Goal: Task Accomplishment & Management: Use online tool/utility

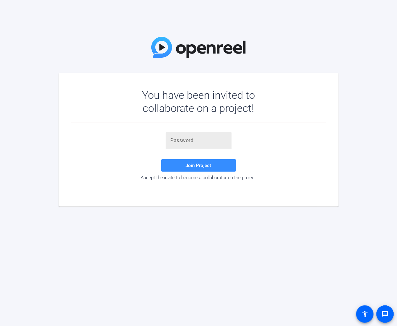
click at [219, 142] on input "text" at bounding box center [199, 140] width 56 height 7
paste input "9+[vIM"
type input "9+[vIM"
click at [201, 165] on span "Join Project" at bounding box center [199, 166] width 26 height 6
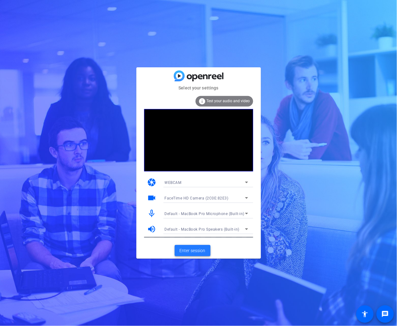
click at [195, 248] on span "Enter session" at bounding box center [193, 251] width 26 height 7
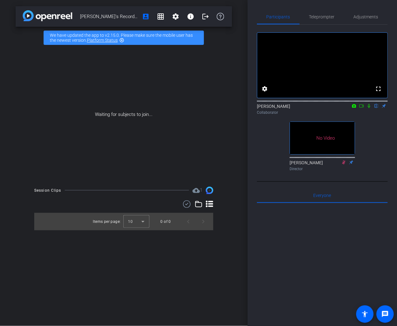
click at [361, 108] on icon at bounding box center [361, 106] width 5 height 4
click at [376, 108] on icon at bounding box center [376, 106] width 5 height 4
click at [11, 45] on div "[PERSON_NAME]'s Record 2025 account_box grid_on settings info logout We have up…" at bounding box center [124, 163] width 248 height 326
click at [315, 22] on span "Teleprompter" at bounding box center [323, 16] width 26 height 15
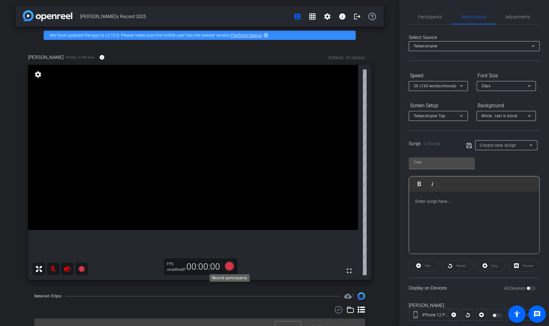
click at [228, 267] on icon at bounding box center [228, 266] width 9 height 9
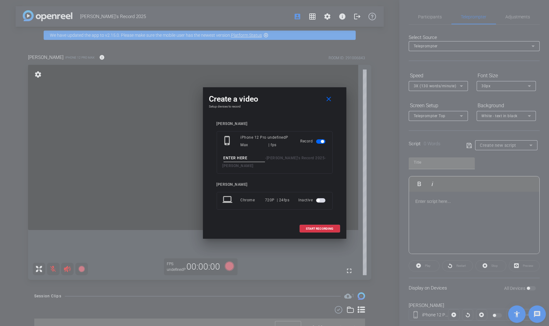
click at [242, 159] on input at bounding box center [245, 158] width 42 height 8
type input "[PERSON_NAME] test"
click at [328, 98] on mat-icon "close" at bounding box center [329, 99] width 8 height 8
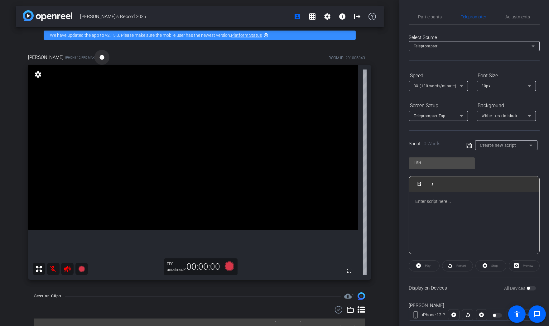
click at [99, 59] on mat-icon "info" at bounding box center [102, 58] width 6 height 6
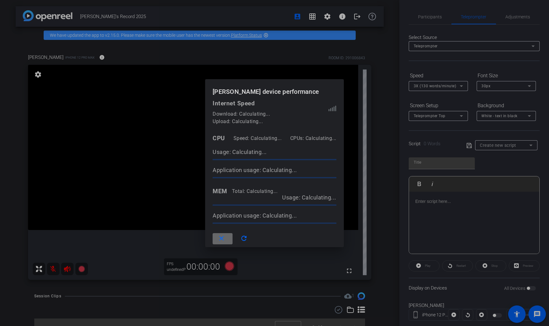
click at [222, 237] on mat-icon "close" at bounding box center [222, 239] width 8 height 8
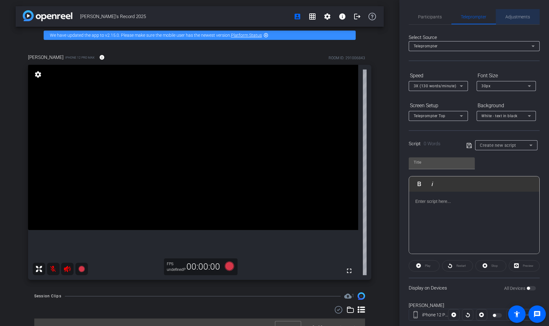
click at [397, 19] on span "Adjustments" at bounding box center [518, 16] width 25 height 15
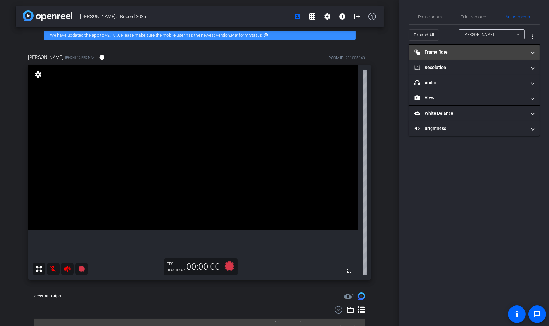
click at [397, 53] on mat-panel-title "Frame Rate Frame Rate" at bounding box center [470, 52] width 112 height 7
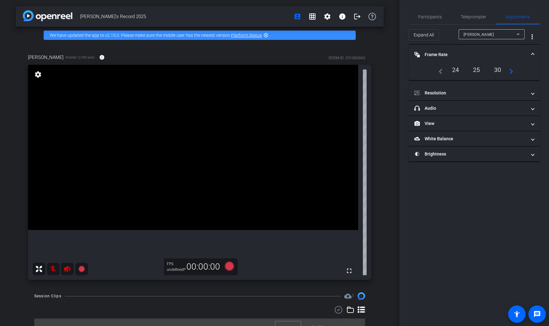
click at [397, 70] on div "25" at bounding box center [476, 70] width 17 height 11
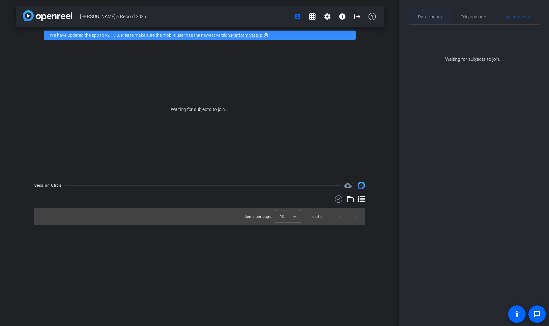
click at [397, 21] on span "Participants" at bounding box center [430, 16] width 24 height 15
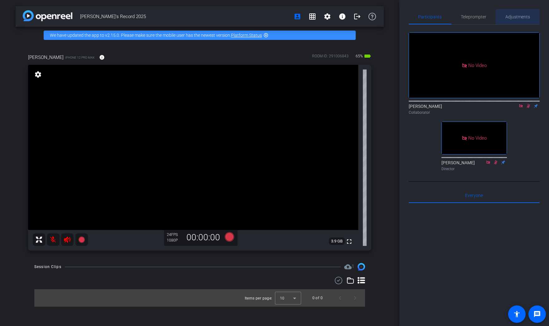
click at [397, 20] on span "Adjustments" at bounding box center [518, 16] width 25 height 15
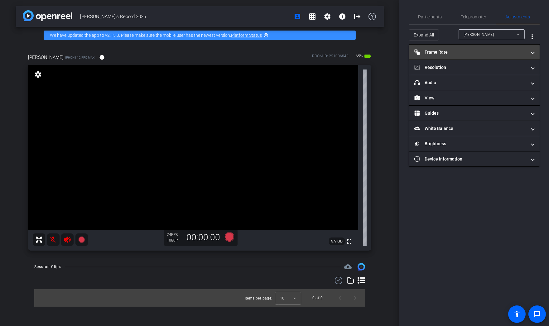
click at [397, 52] on mat-panel-title "Frame Rate Frame Rate" at bounding box center [470, 52] width 112 height 7
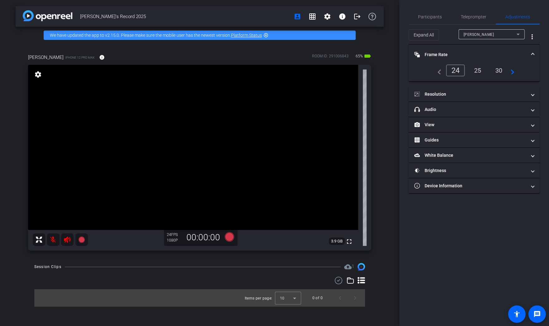
click at [397, 69] on div "25" at bounding box center [478, 70] width 17 height 11
click at [397, 17] on span "Participants" at bounding box center [430, 17] width 24 height 4
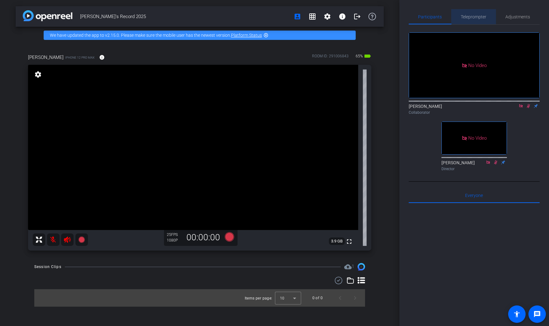
click at [397, 17] on span "Teleprompter" at bounding box center [474, 17] width 26 height 4
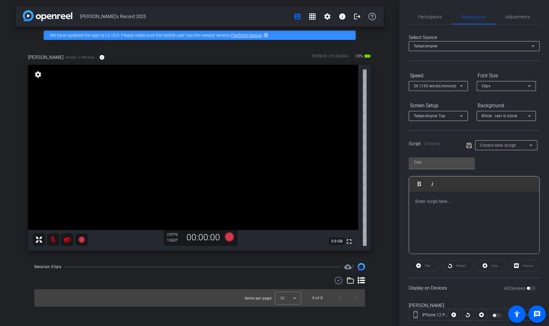
click at [397, 204] on p at bounding box center [474, 201] width 118 height 7
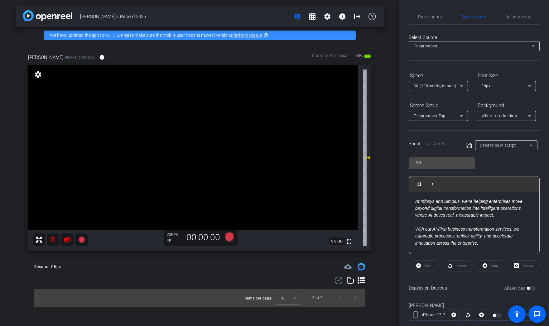
click at [397, 202] on div "At Infosys and Simplus, we’re helping enterprises move beyond digital transform…" at bounding box center [474, 324] width 130 height 264
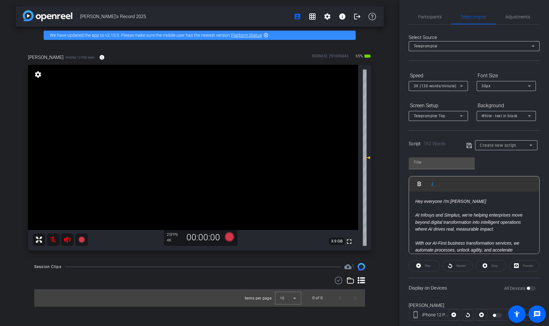
click at [397, 202] on p "Hey everyone I'm [PERSON_NAME] At Infosys and Simplus, we’re helping enterprise…" at bounding box center [474, 278] width 118 height 161
drag, startPoint x: 526, startPoint y: 202, endPoint x: 391, endPoint y: 199, distance: 135.0
click at [391, 199] on div "[PERSON_NAME]'s Record 2025 account_box grid_on settings info logout We have up…" at bounding box center [274, 163] width 549 height 326
copy em "Hey everyone I'm [PERSON_NAME], President at Simplus."
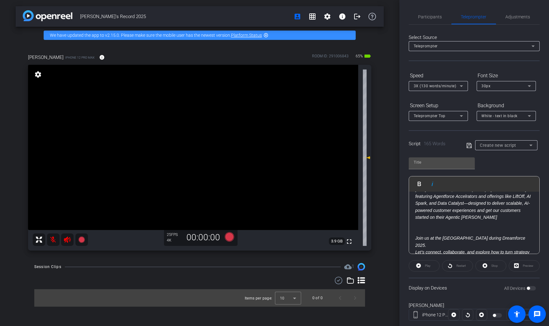
scroll to position [208, 0]
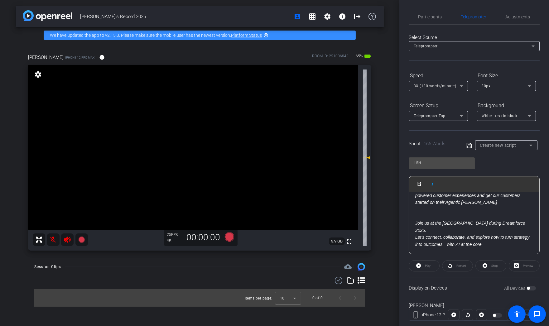
click at [397, 212] on p "Join us at the [GEOGRAPHIC_DATA] during Dreamforce 2025. Let’s connect, collabo…" at bounding box center [474, 227] width 118 height 42
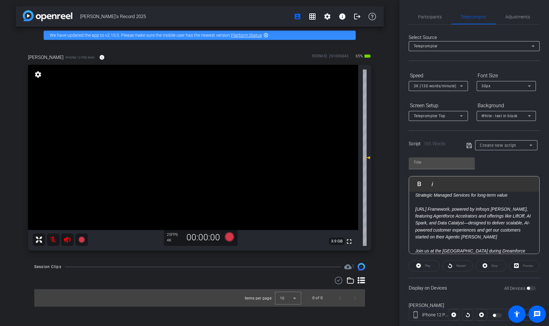
scroll to position [0, 0]
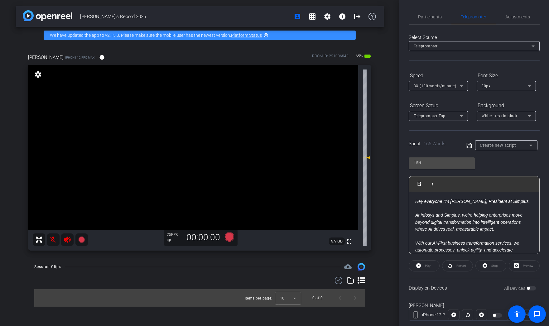
click at [397, 204] on p "Hey everyone I'm [PERSON_NAME], President at Simplus. At Infosys and Simplus, w…" at bounding box center [474, 278] width 118 height 161
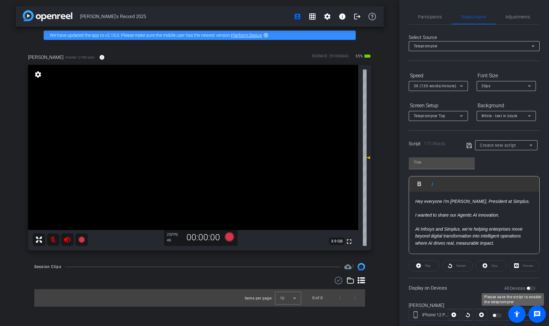
click at [397, 288] on div "All Devices" at bounding box center [520, 288] width 32 height 6
click at [397, 164] on input "text" at bounding box center [442, 162] width 56 height 7
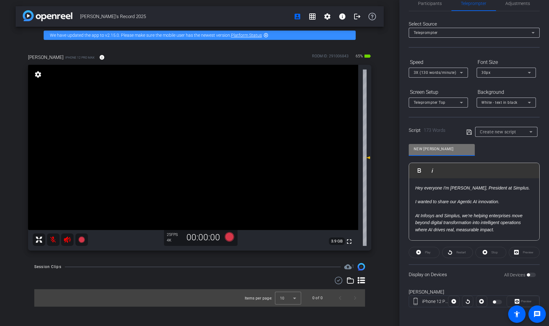
type input "NEW [PERSON_NAME]"
click at [397, 149] on div "NEW [PERSON_NAME] Play Play from this location Play Selected Play and display t…" at bounding box center [474, 189] width 131 height 101
click at [397, 274] on div "All Devices" at bounding box center [520, 275] width 32 height 6
click at [397, 249] on div "Play" at bounding box center [424, 252] width 31 height 11
click at [397, 131] on span "Create new script" at bounding box center [498, 131] width 36 height 5
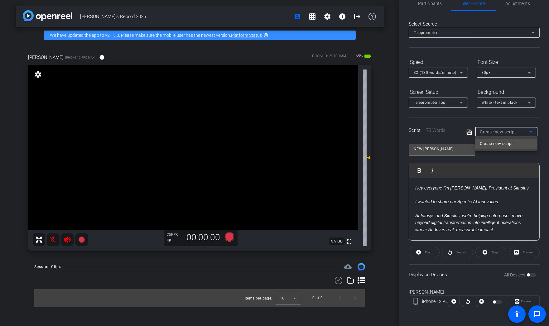
click at [397, 144] on span "Create new script" at bounding box center [496, 143] width 33 height 7
click at [397, 203] on em "I wanted to share our Agentic AI innovation." at bounding box center [457, 201] width 84 height 5
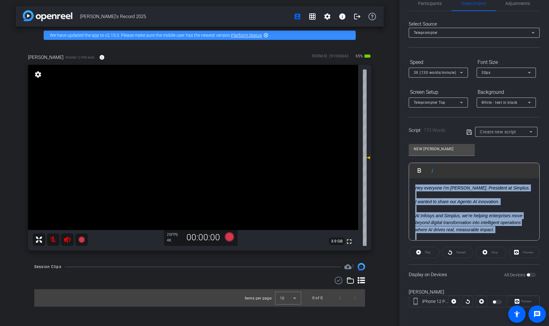
copy span "Lor ipsumdol S'a Consec Adipis, Elitseddo ei Tempori. U labore et dolor mag Ali…"
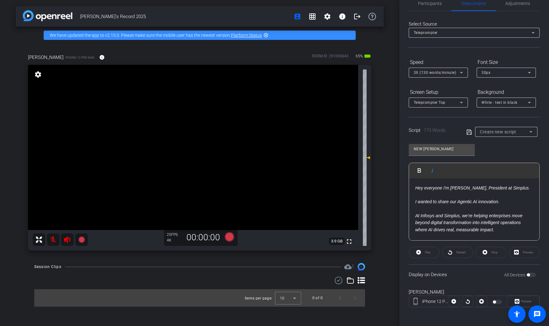
click at [397, 209] on p "Hey everyone I'm [PERSON_NAME], President at Simplus. I wanted to share our Age…" at bounding box center [474, 272] width 118 height 175
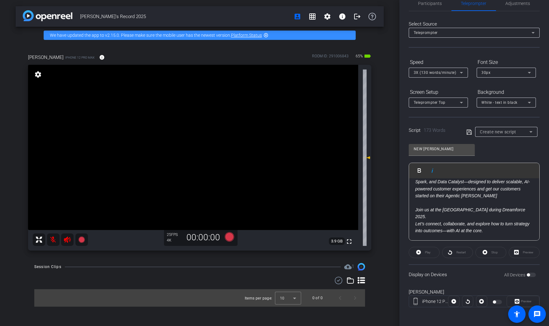
click at [397, 237] on div "Hey everyone I'm [PERSON_NAME], President at Simplus. I wanted to share our Age…" at bounding box center [474, 105] width 130 height 285
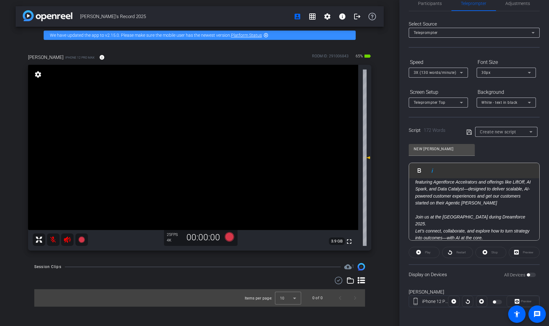
click at [397, 210] on p "[URL] Framework, powered by Infosys [PERSON_NAME], featuring Agentforce Accelra…" at bounding box center [474, 203] width 118 height 77
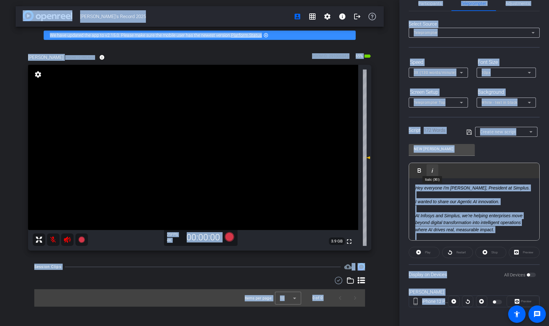
click at [397, 167] on icon "button" at bounding box center [432, 170] width 7 height 7
click at [397, 272] on div "Display on Devices All Devices" at bounding box center [474, 274] width 131 height 20
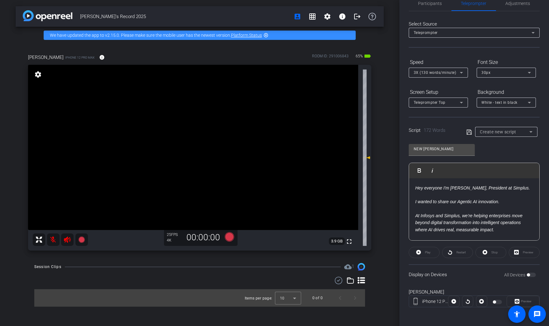
click at [397, 302] on div at bounding box center [498, 302] width 11 height 4
click at [397, 301] on div at bounding box center [498, 302] width 11 height 4
click at [397, 132] on span "Create new script" at bounding box center [498, 131] width 36 height 5
click at [397, 131] on div at bounding box center [274, 163] width 549 height 326
click at [397, 132] on icon at bounding box center [468, 131] width 5 height 5
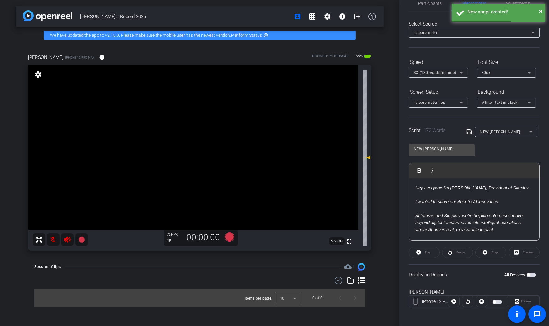
click at [397, 274] on span "button" at bounding box center [531, 275] width 9 height 4
click at [397, 254] on span at bounding box center [424, 252] width 30 height 15
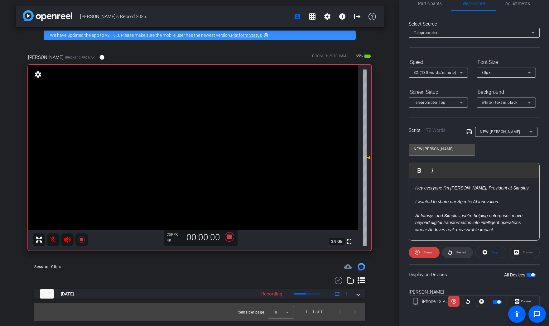
click at [397, 251] on span "Restart" at bounding box center [460, 252] width 9 height 3
click at [397, 252] on span "Pause" at bounding box center [428, 252] width 8 height 3
click at [397, 202] on em "I wanted to share our Agentic AI innovation." at bounding box center [457, 201] width 84 height 5
drag, startPoint x: 439, startPoint y: 202, endPoint x: 448, endPoint y: 202, distance: 9.4
click at [397, 202] on em "I wanted to share our Agentic AI innovation." at bounding box center [457, 201] width 84 height 5
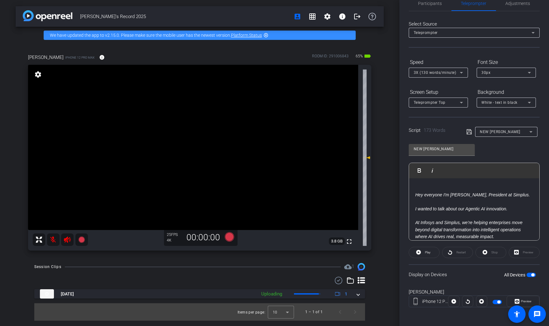
click at [397, 261] on openreel-capture-teleprompter "Speed 3X (130 words/minute) Font Size 30px Screen Setup Teleprompter Top Backgr…" at bounding box center [474, 187] width 131 height 261
click at [397, 273] on span "button" at bounding box center [531, 275] width 9 height 4
click at [397, 253] on span at bounding box center [424, 252] width 30 height 15
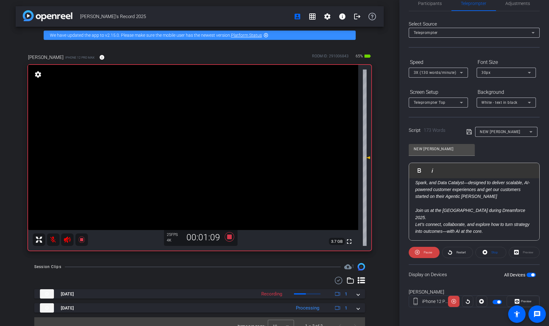
scroll to position [222, 0]
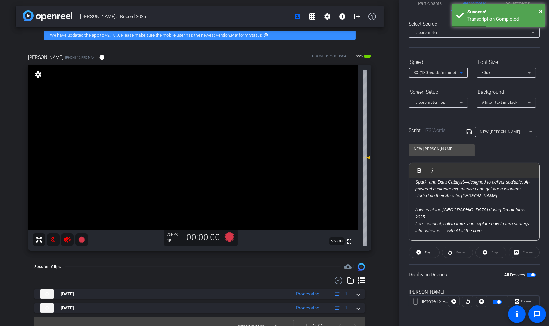
click at [397, 73] on icon at bounding box center [461, 72] width 7 height 7
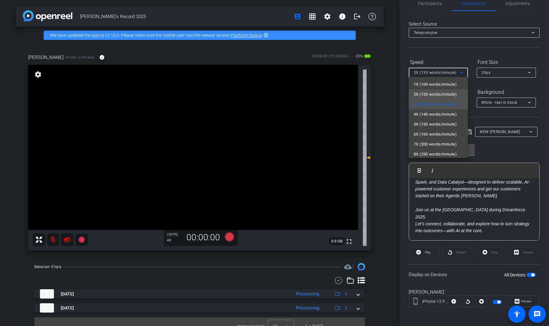
click at [397, 92] on span "2X (120 words/minute)" at bounding box center [435, 94] width 43 height 7
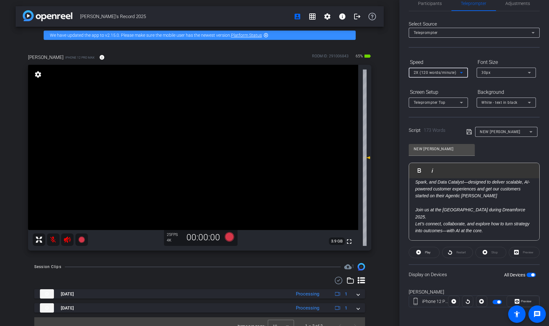
click at [397, 203] on p "[URL] Framework, powered by Infosys [PERSON_NAME], featuring Agentforce Accelra…" at bounding box center [474, 195] width 118 height 77
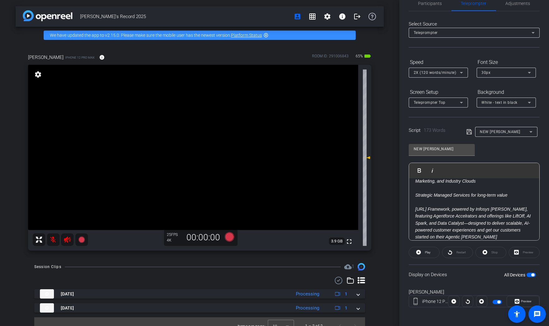
scroll to position [180, 0]
click at [397, 217] on em "[URL] Framework, powered by Infosys [PERSON_NAME], featuring Agentforce Accelra…" at bounding box center [472, 224] width 115 height 33
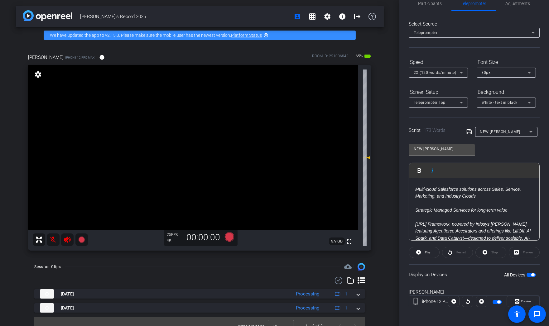
scroll to position [169, 0]
click at [279, 163] on video at bounding box center [193, 147] width 330 height 165
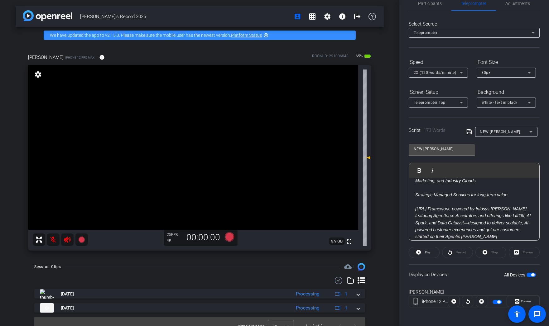
scroll to position [184, 0]
click at [397, 214] on em "[URL] Framework, powered by Infosys [PERSON_NAME], featuring Agentforce Accelra…" at bounding box center [472, 220] width 115 height 33
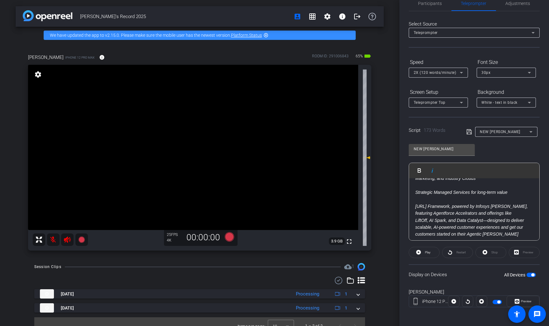
click at [397, 221] on em "LiftOff, AI Spark, and Data Catalyst—designed to deliver scalable, AI-powered c…" at bounding box center [469, 227] width 109 height 19
click at [397, 227] on em "and Data Catalyst—designed to deliver scalable, AI-powered customer experiences…" at bounding box center [474, 234] width 118 height 19
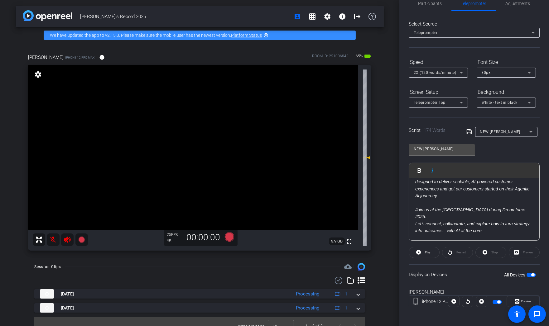
scroll to position [233, 0]
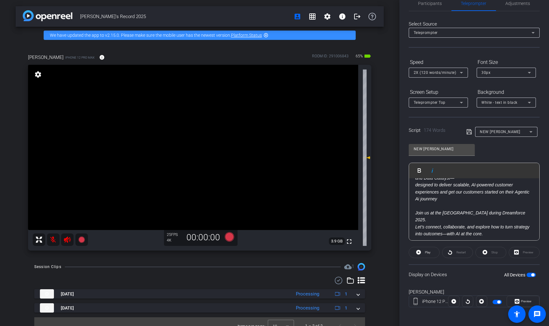
click at [397, 198] on em "designed to deliver scalable, AI-powered customer experiences and get our custo…" at bounding box center [472, 191] width 114 height 19
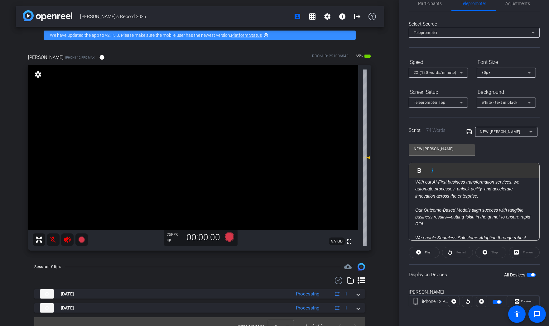
scroll to position [0, 0]
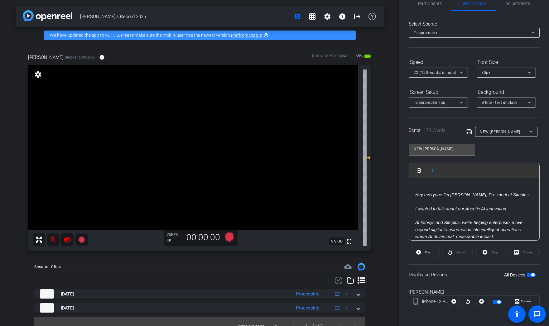
click at [397, 209] on em "I wanted to talk about our Agentic AI innovation." at bounding box center [461, 208] width 92 height 5
click at [397, 219] on p "Hey everyone I'm [PERSON_NAME], President at Simplus. I wanted to talk about ou…" at bounding box center [474, 278] width 118 height 175
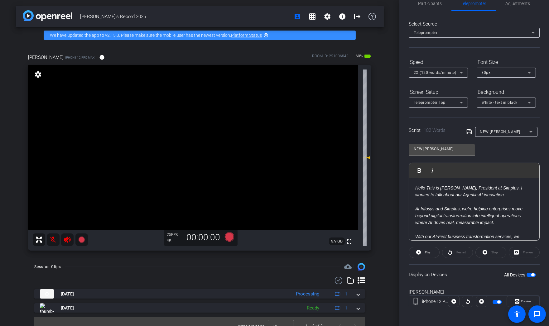
click at [397, 274] on span "button" at bounding box center [531, 275] width 9 height 4
click at [397, 275] on span "button" at bounding box center [531, 275] width 9 height 4
click at [397, 188] on em "Hello This is [PERSON_NAME], President at Simplus, I wanted to talk about our A…" at bounding box center [468, 191] width 107 height 12
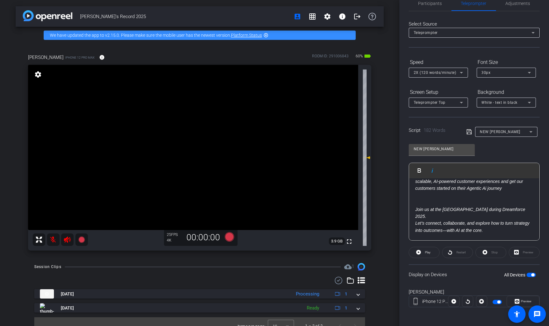
scroll to position [201, 0]
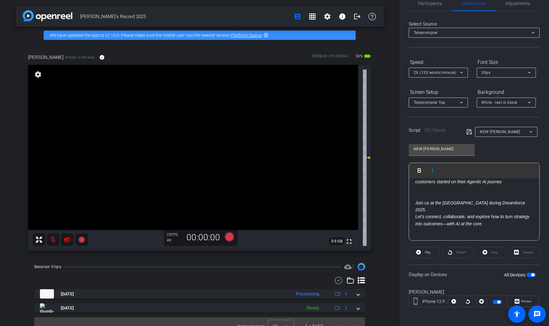
click at [397, 232] on p "Hello This is [PERSON_NAME], President at Simplus, I wanted to talk about our A…" at bounding box center [474, 112] width 118 height 258
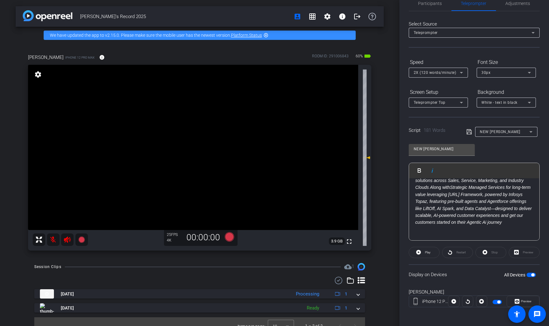
scroll to position [159, 0]
drag, startPoint x: 492, startPoint y: 209, endPoint x: 528, endPoint y: 203, distance: 36.7
click at [397, 203] on p "At Infosys and Simplus, we’re helping enterprises move beyond digital transform…" at bounding box center [474, 140] width 118 height 175
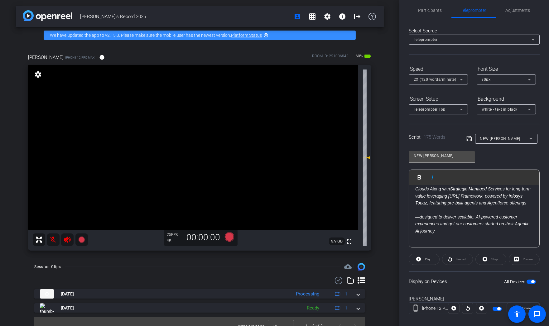
click at [397, 281] on span "button" at bounding box center [531, 282] width 9 height 4
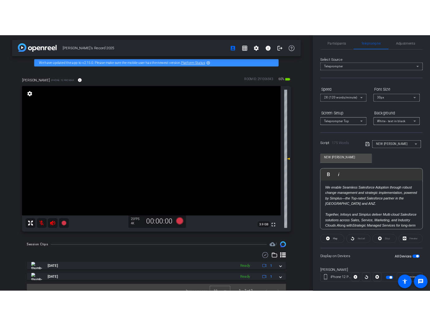
scroll to position [0, 0]
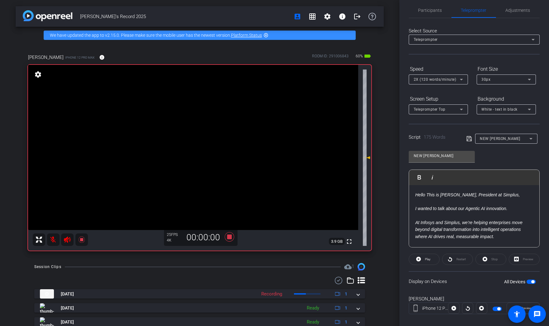
click at [397, 271] on div "Display on Devices All Devices" at bounding box center [474, 281] width 131 height 20
click at [397, 261] on span "Play" at bounding box center [426, 259] width 7 height 9
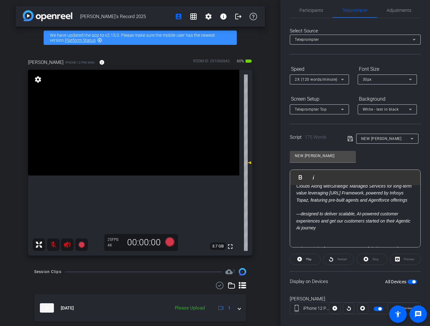
scroll to position [170, 0]
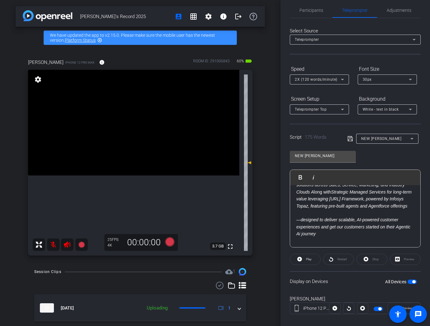
click at [301, 214] on p at bounding box center [355, 213] width 118 height 7
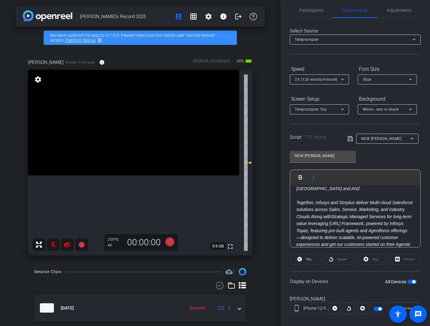
scroll to position [208, 0]
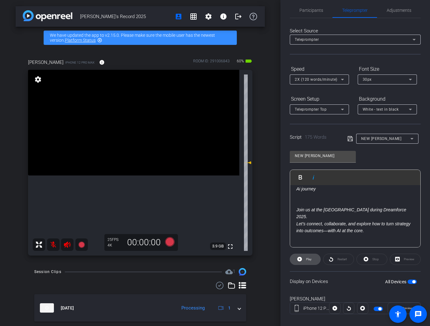
click at [315, 260] on span at bounding box center [305, 259] width 30 height 15
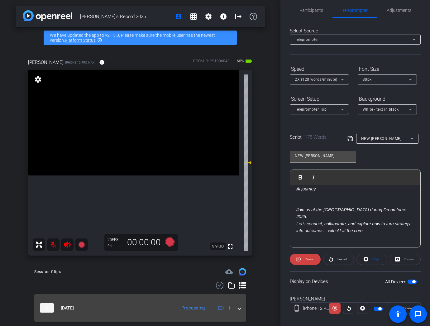
click at [237, 310] on div "[DATE] Processing 1" at bounding box center [139, 307] width 198 height 9
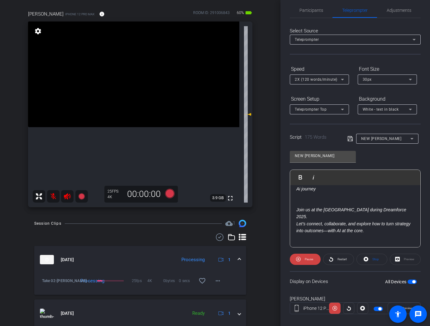
scroll to position [49, 0]
click at [397, 262] on div "Preview" at bounding box center [405, 259] width 31 height 11
click at [397, 260] on div "Preview" at bounding box center [405, 259] width 31 height 11
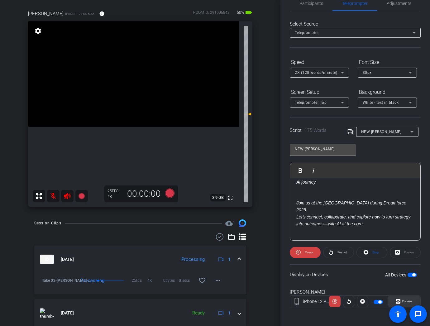
click at [397, 297] on icon at bounding box center [398, 301] width 5 height 9
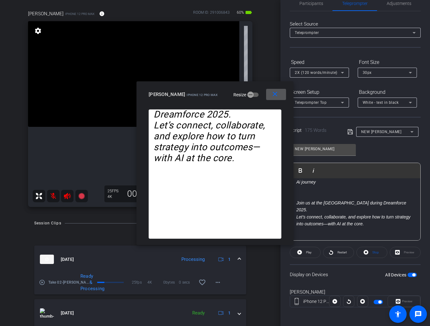
click at [272, 95] on mat-icon "close" at bounding box center [275, 94] width 8 height 8
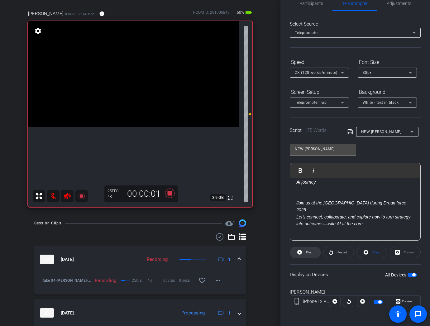
click at [305, 254] on span "Play" at bounding box center [308, 252] width 7 height 9
click at [330, 254] on icon at bounding box center [331, 252] width 4 height 5
click at [303, 252] on span at bounding box center [305, 252] width 30 height 15
click at [305, 252] on span "Play" at bounding box center [308, 252] width 7 height 9
click at [300, 252] on icon at bounding box center [299, 252] width 5 height 5
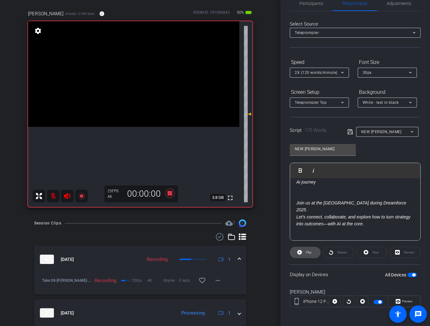
click at [305, 253] on span "Play" at bounding box center [308, 252] width 7 height 9
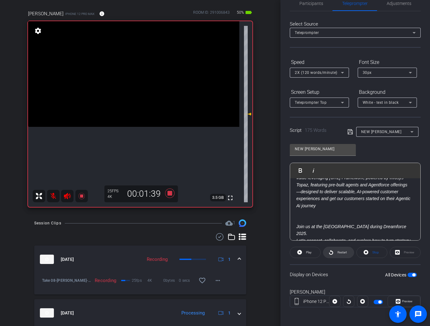
click at [337, 252] on span "Restart" at bounding box center [341, 252] width 11 height 9
click at [306, 253] on span "Play" at bounding box center [309, 252] width 6 height 3
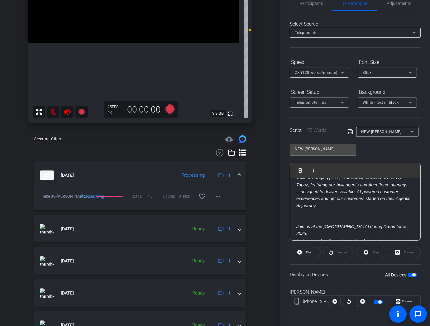
scroll to position [136, 0]
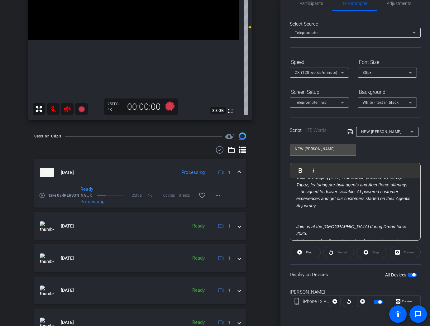
click at [118, 210] on div "[DATE] Processing 1 play_circle_outline Take 08-[PERSON_NAME]-s Record 2025-[PE…" at bounding box center [140, 296] width 212 height 274
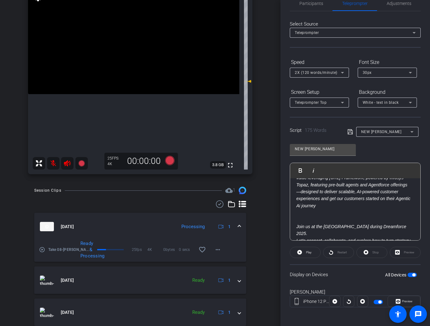
scroll to position [84, 0]
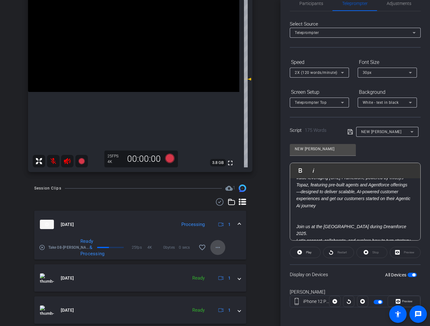
click at [220, 243] on span at bounding box center [217, 247] width 15 height 15
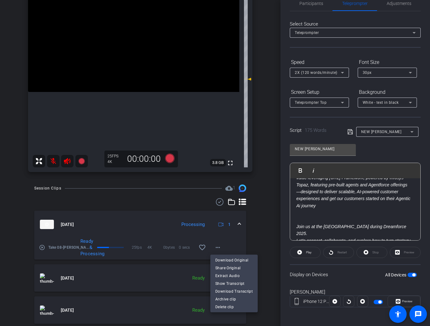
click at [234, 244] on div at bounding box center [215, 163] width 430 height 326
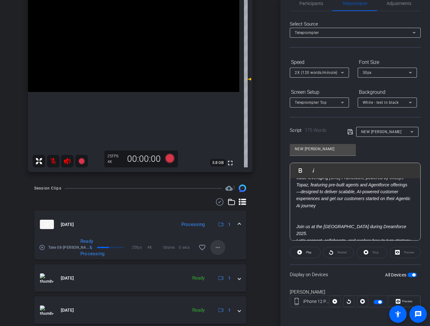
click at [217, 244] on mat-icon "more_horiz" at bounding box center [217, 247] width 7 height 7
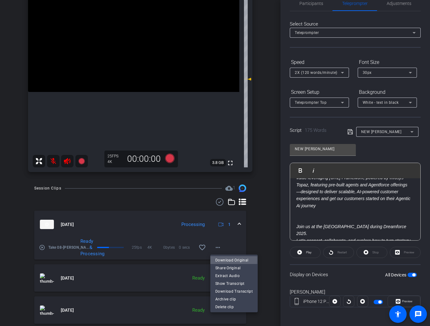
click at [222, 260] on span "Download Original" at bounding box center [233, 260] width 37 height 7
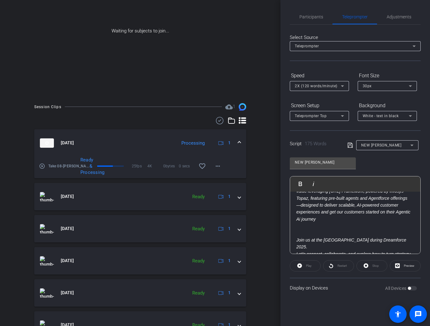
scroll to position [2, 0]
